Goal: Information Seeking & Learning: Learn about a topic

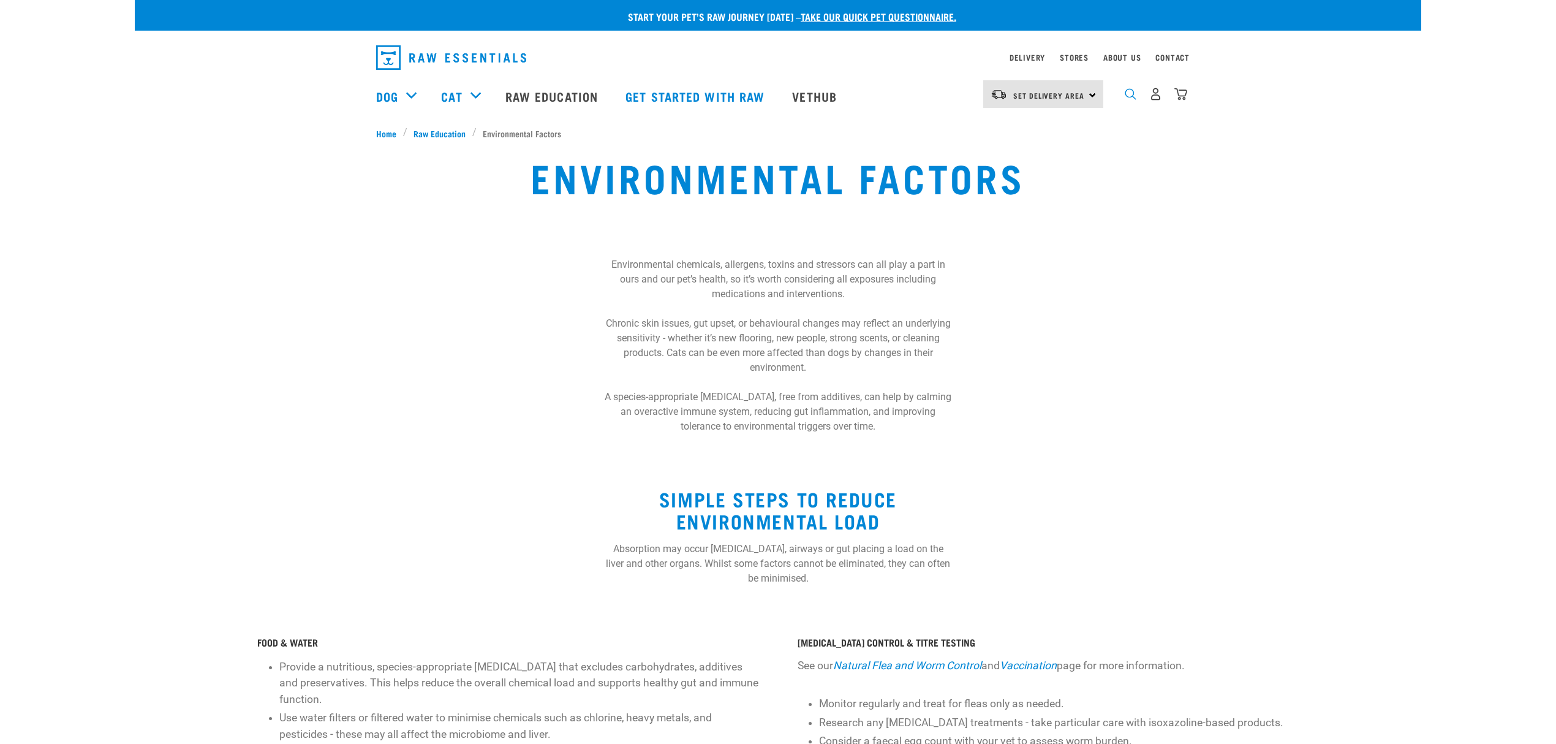
click at [1128, 93] on img "dropdown navigation" at bounding box center [1131, 94] width 12 height 12
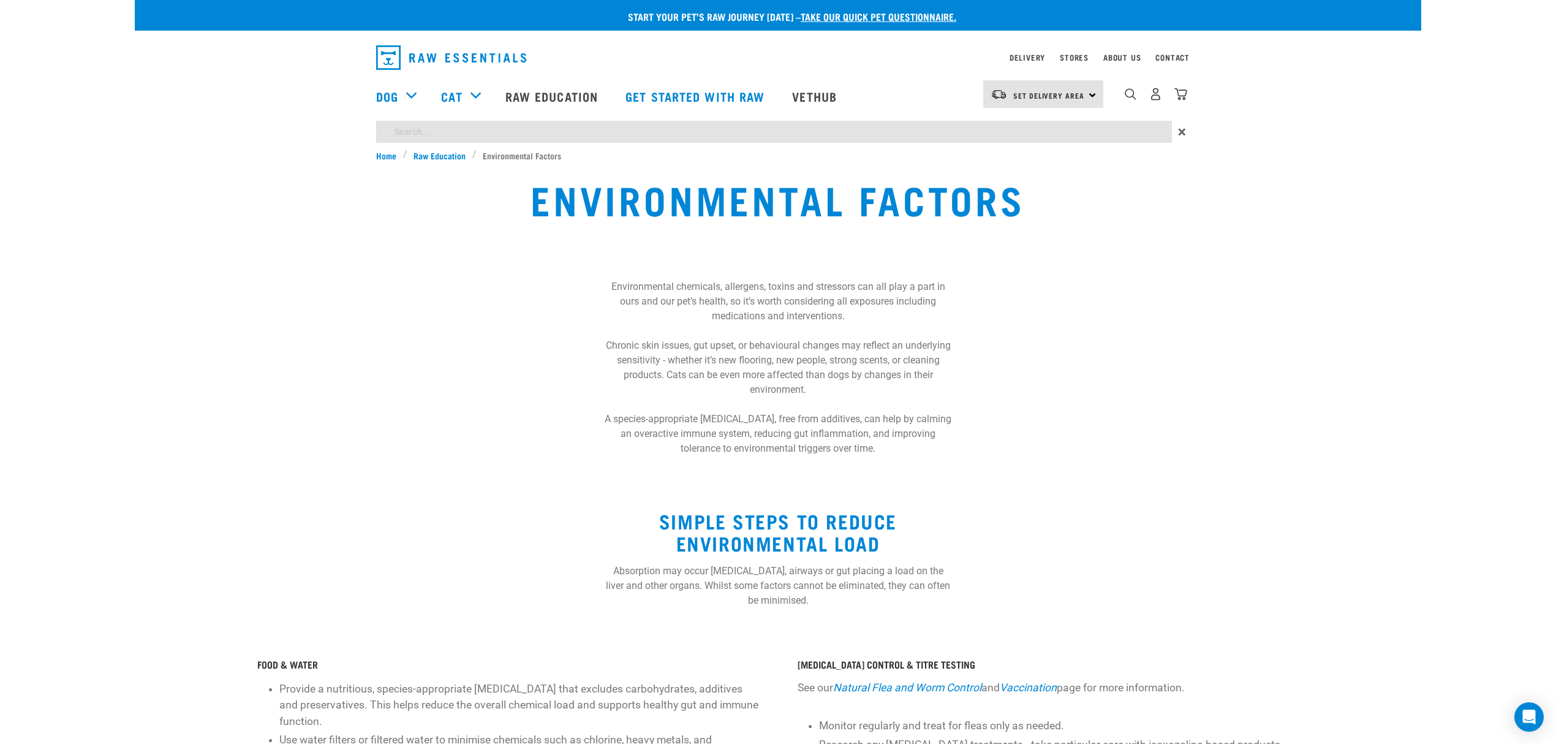
click at [473, 130] on input "search" at bounding box center [774, 132] width 796 height 22
type input "proportion"
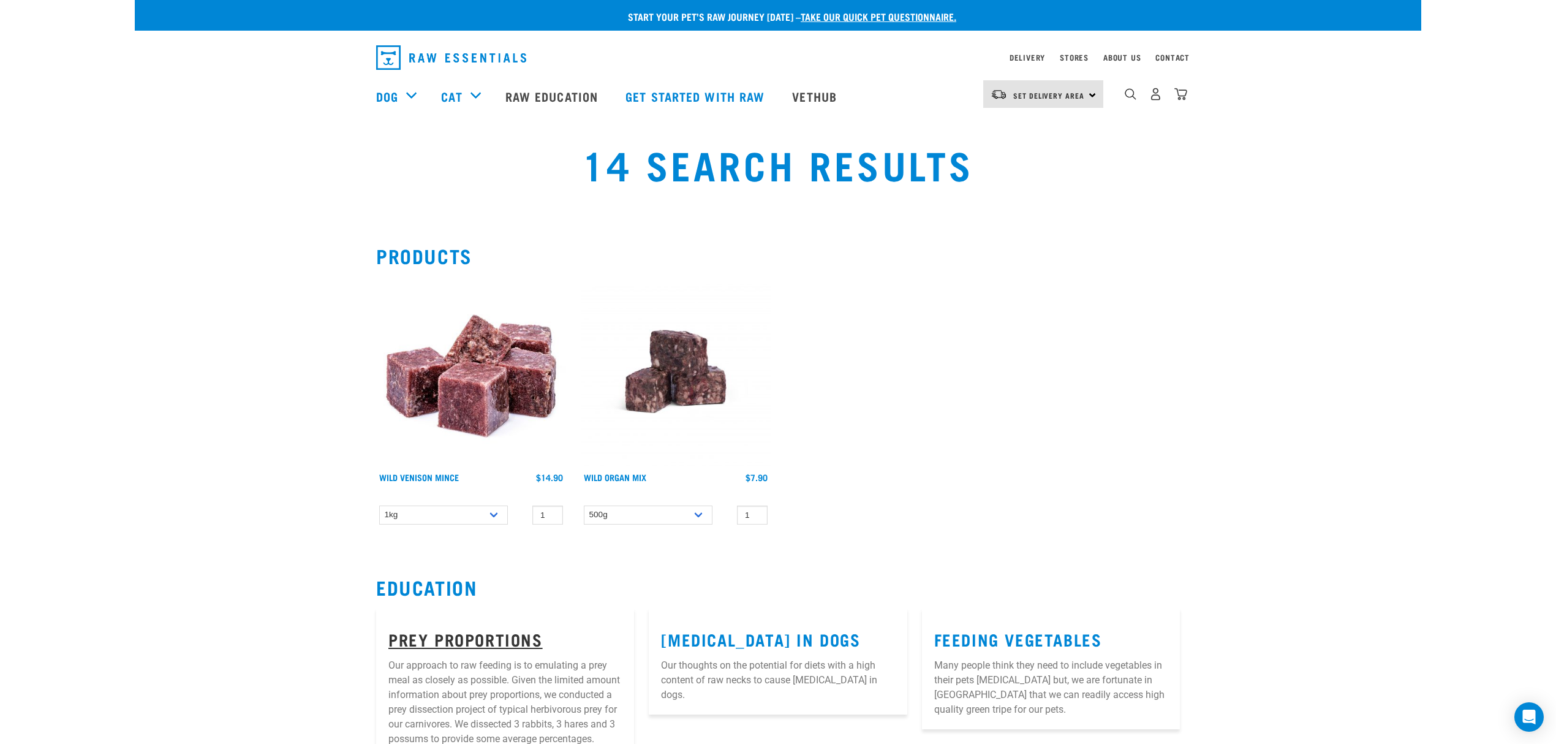
click at [447, 641] on link "Prey Proportions" at bounding box center [465, 638] width 154 height 9
